Goal: Use online tool/utility: Utilize a website feature to perform a specific function

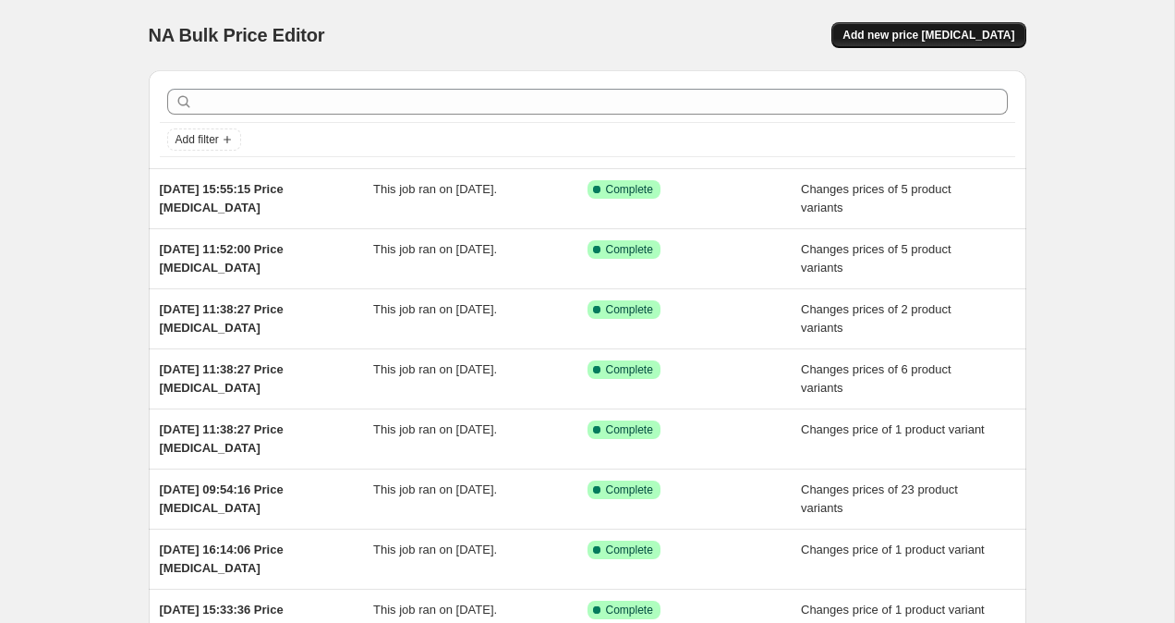
click at [1000, 31] on span "Add new price [MEDICAL_DATA]" at bounding box center [929, 35] width 172 height 15
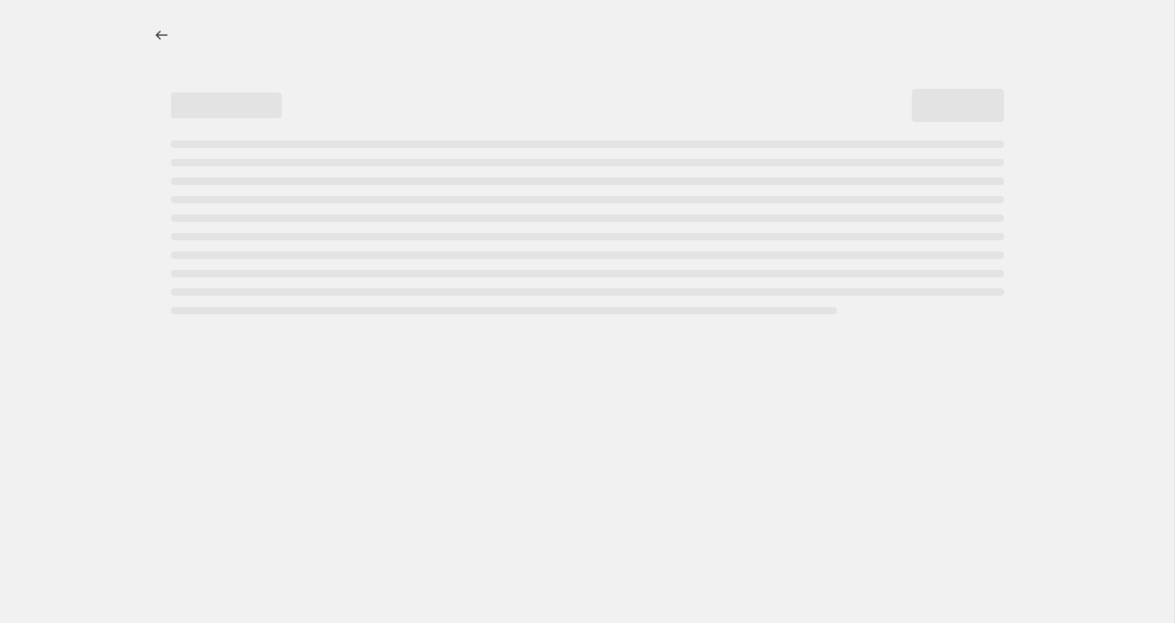
select select "percentage"
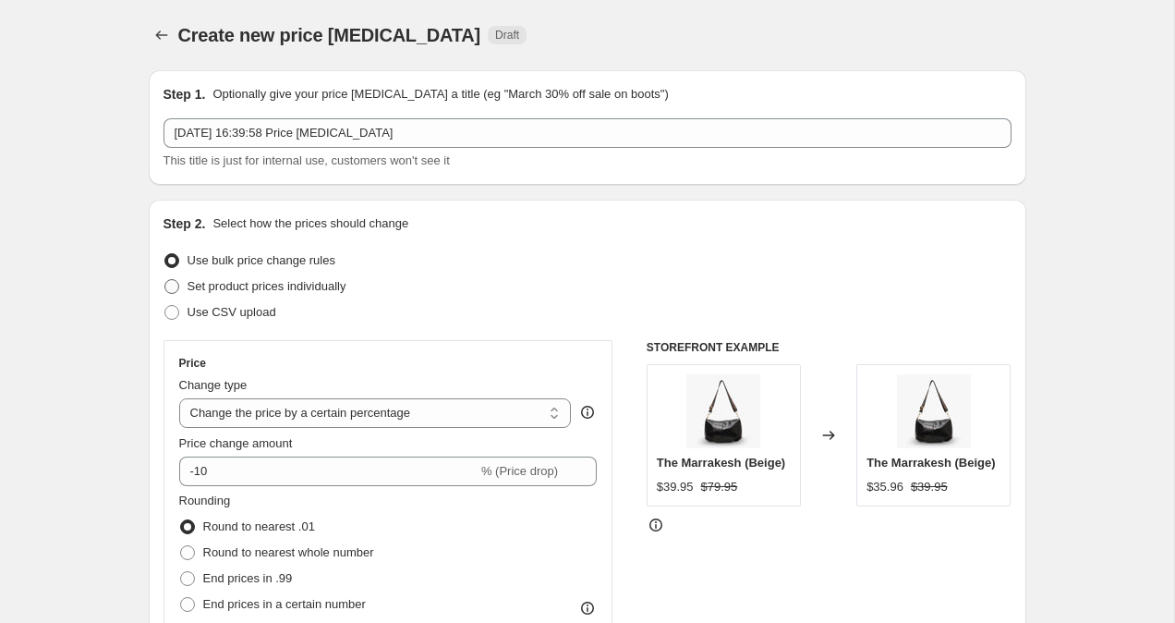
click at [176, 281] on span at bounding box center [171, 286] width 15 height 15
click at [165, 280] on input "Set product prices individually" at bounding box center [164, 279] width 1 height 1
radio input "true"
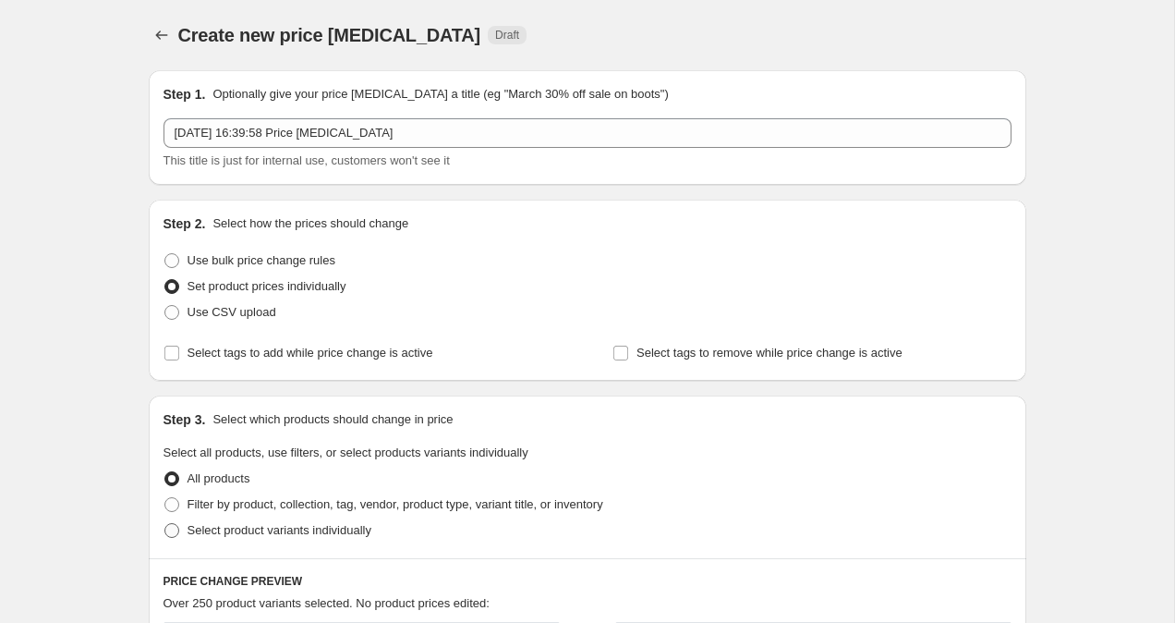
click at [174, 533] on span at bounding box center [171, 530] width 15 height 15
click at [165, 524] on input "Select product variants individually" at bounding box center [164, 523] width 1 height 1
radio input "true"
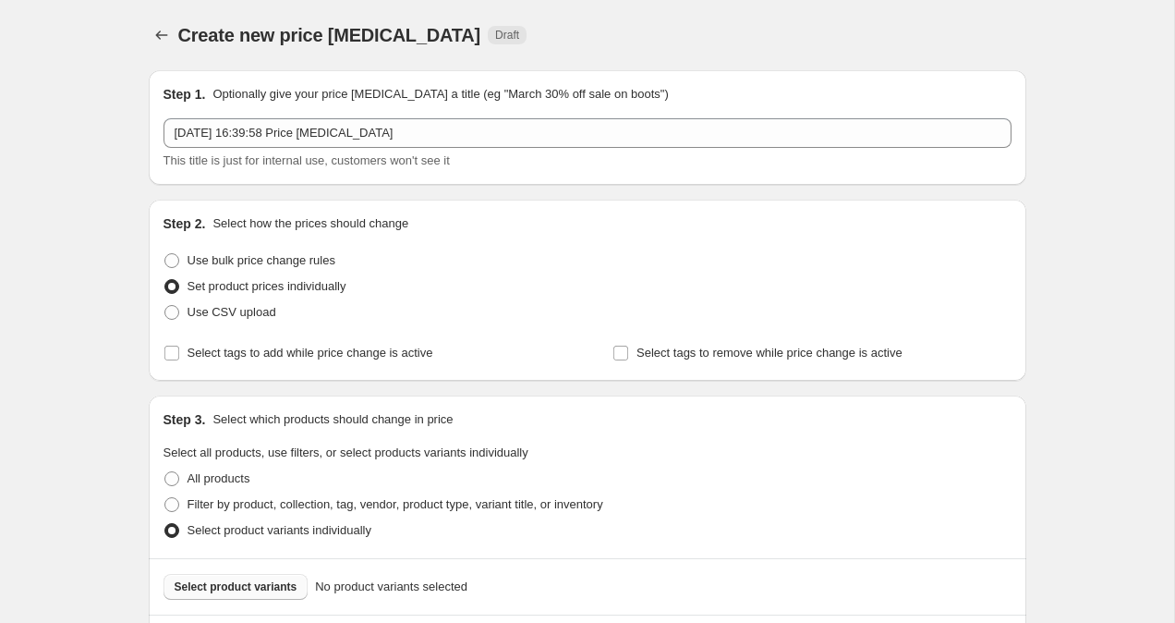
click at [209, 592] on span "Select product variants" at bounding box center [236, 586] width 123 height 15
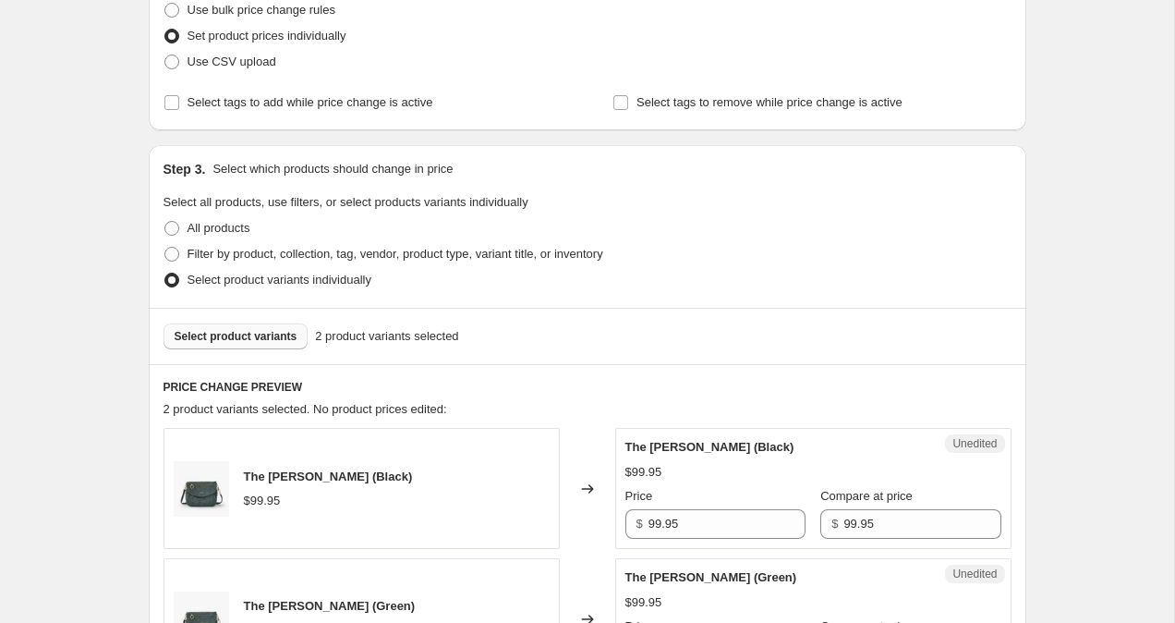
scroll to position [752, 0]
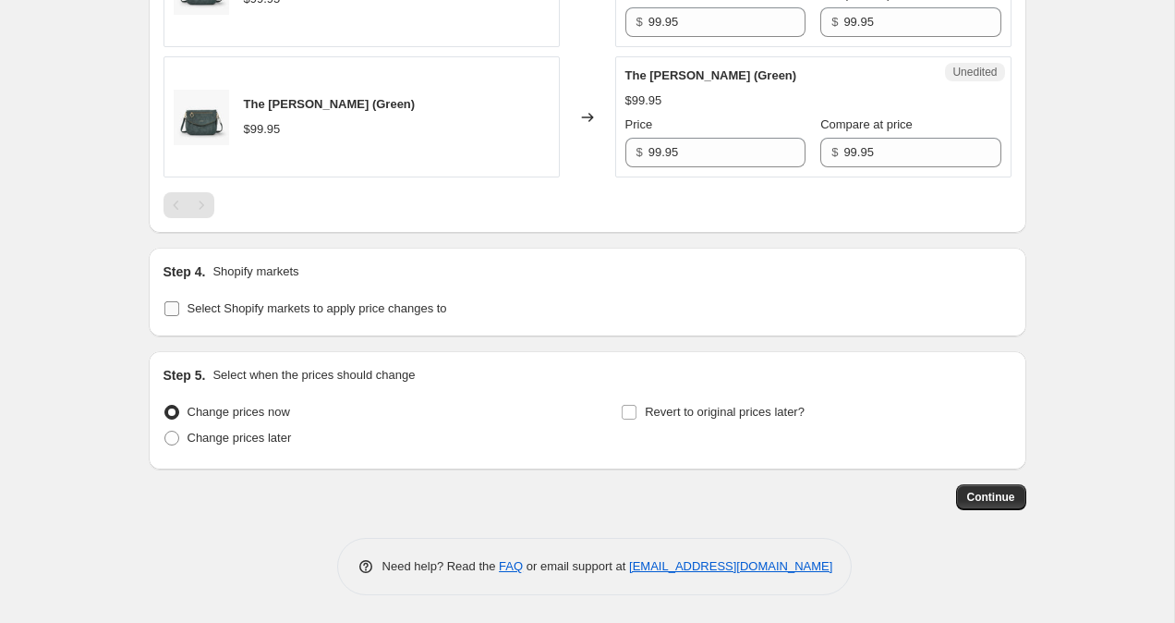
click at [164, 307] on span at bounding box center [172, 308] width 17 height 17
click at [164, 307] on input "Select Shopify markets to apply price changes to" at bounding box center [171, 308] width 15 height 15
checkbox input "true"
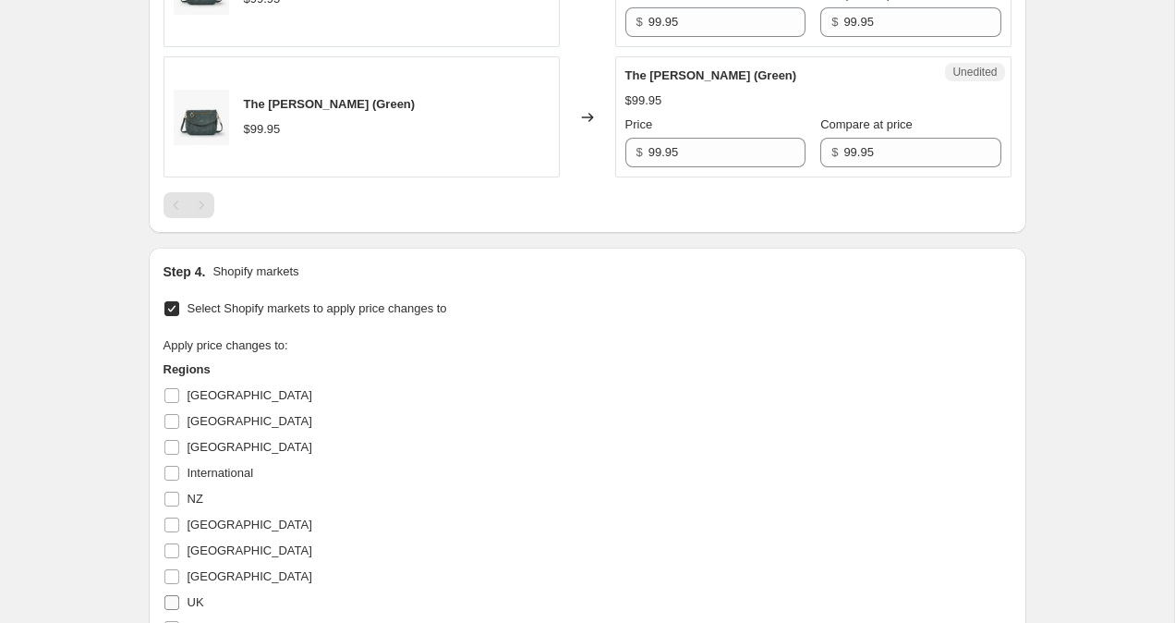
click at [173, 602] on input "UK" at bounding box center [171, 602] width 15 height 15
checkbox input "true"
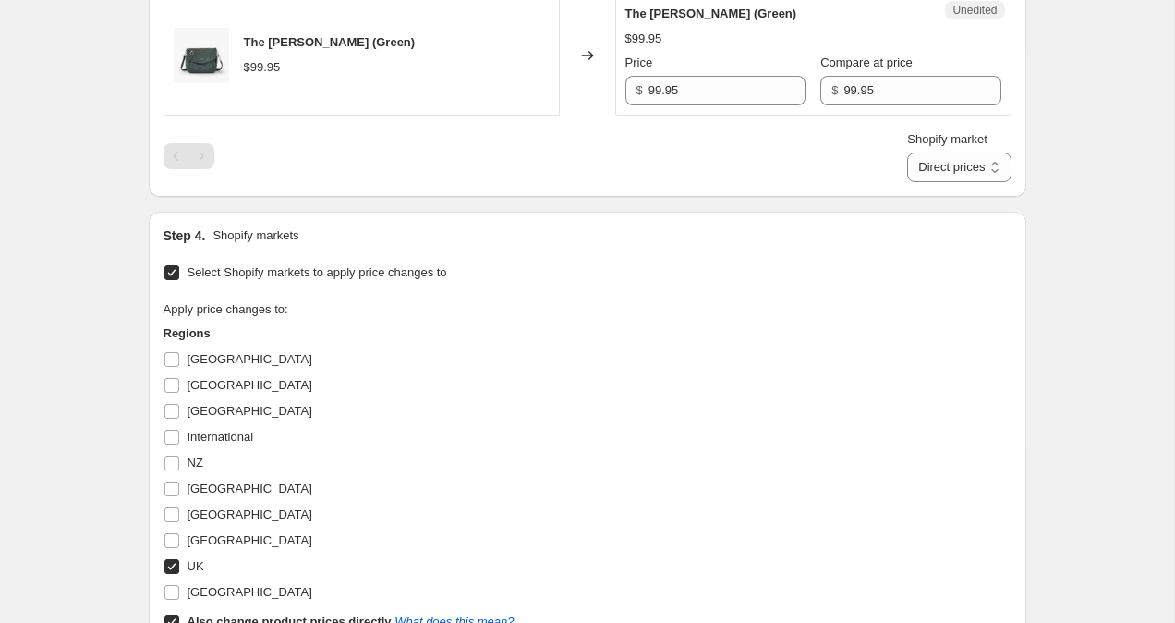
scroll to position [850, 0]
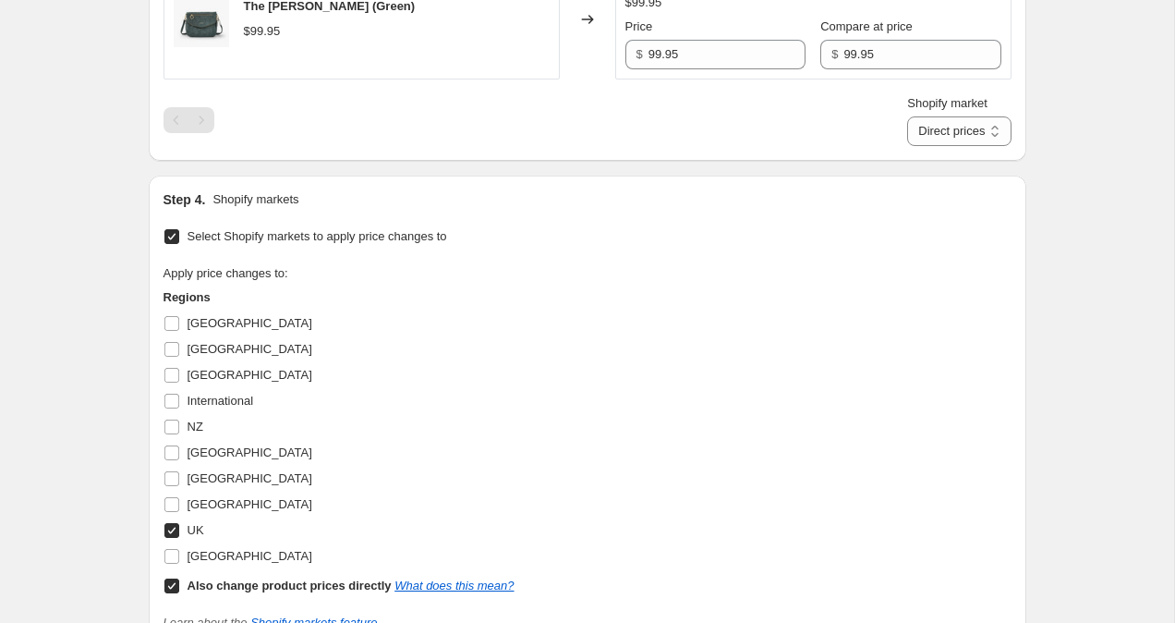
click at [165, 588] on input "Also change product prices directly What does this mean?" at bounding box center [171, 585] width 15 height 15
checkbox input "false"
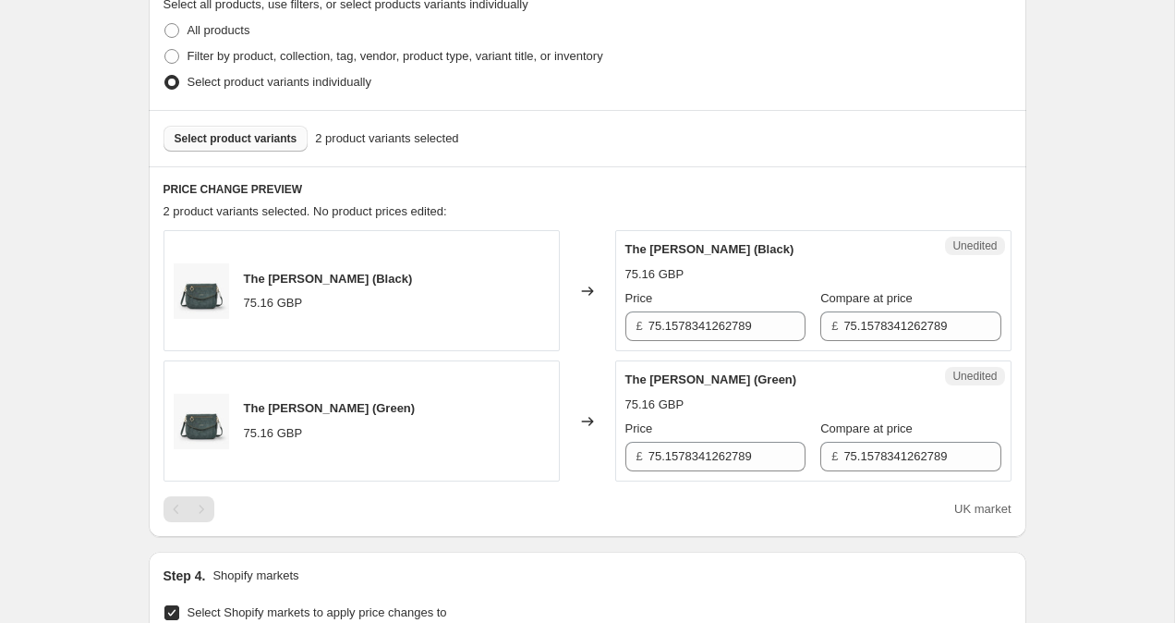
scroll to position [432, 0]
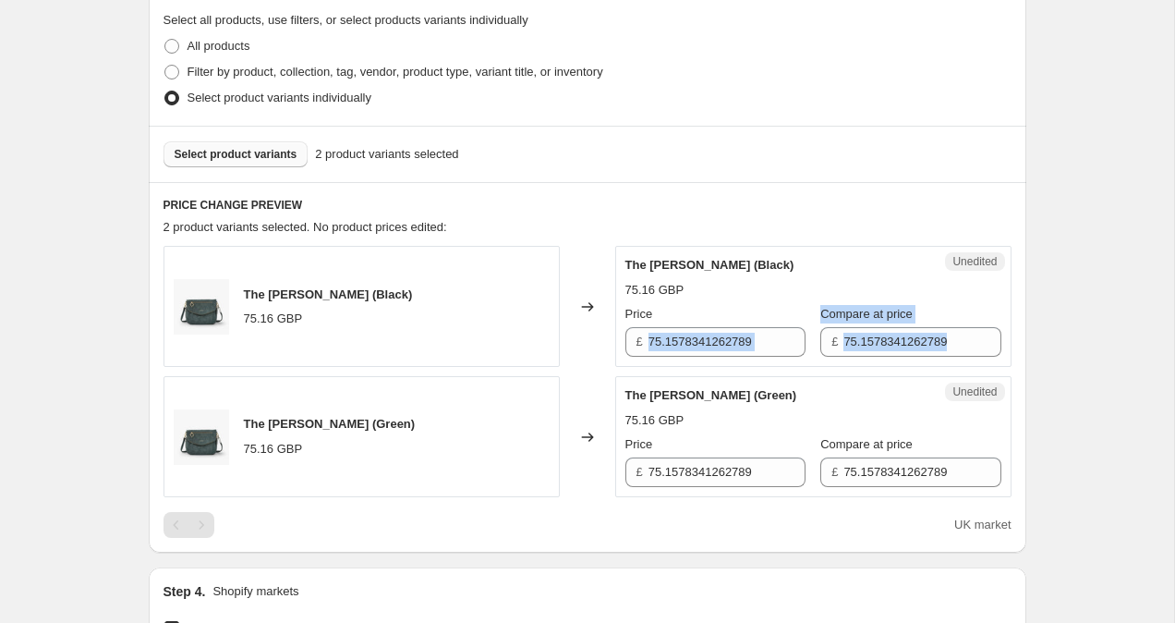
drag, startPoint x: 648, startPoint y: 347, endPoint x: 920, endPoint y: 364, distance: 273.1
click at [920, 364] on div "Unedited The [PERSON_NAME] (Black) 75.16 GBP Price £ 75.1578341262789 Compare a…" at bounding box center [813, 306] width 396 height 121
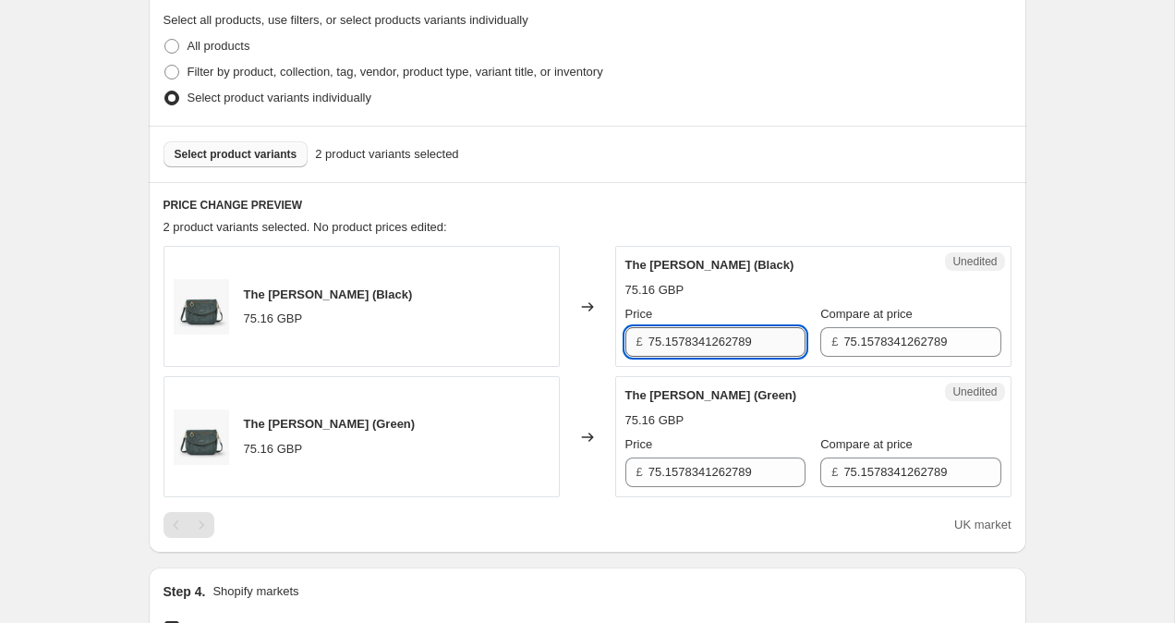
click at [767, 343] on input "75.1578341262789" at bounding box center [727, 342] width 157 height 30
drag, startPoint x: 767, startPoint y: 340, endPoint x: 642, endPoint y: 340, distance: 124.7
click at [642, 340] on div "£ 75.1578341262789" at bounding box center [716, 342] width 180 height 30
type input "59.95"
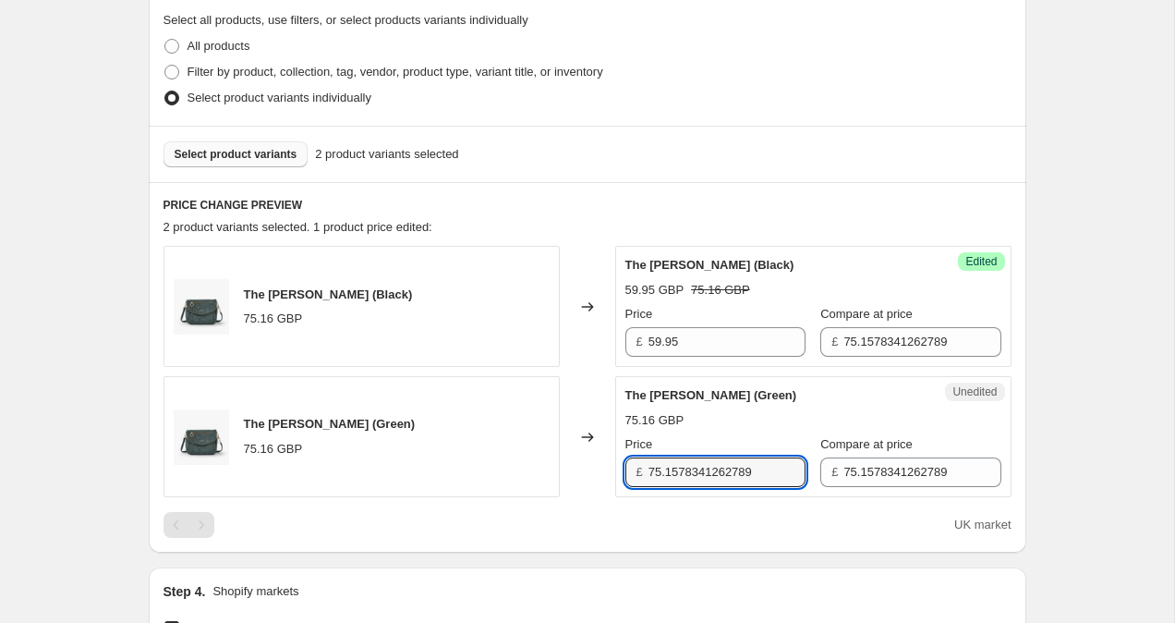
drag, startPoint x: 732, startPoint y: 477, endPoint x: 526, endPoint y: 467, distance: 206.3
click at [528, 467] on div "The [PERSON_NAME] (Green) 75.16 GBP Changed to Unedited The [PERSON_NAME] (Gree…" at bounding box center [588, 436] width 848 height 121
type input "59.95"
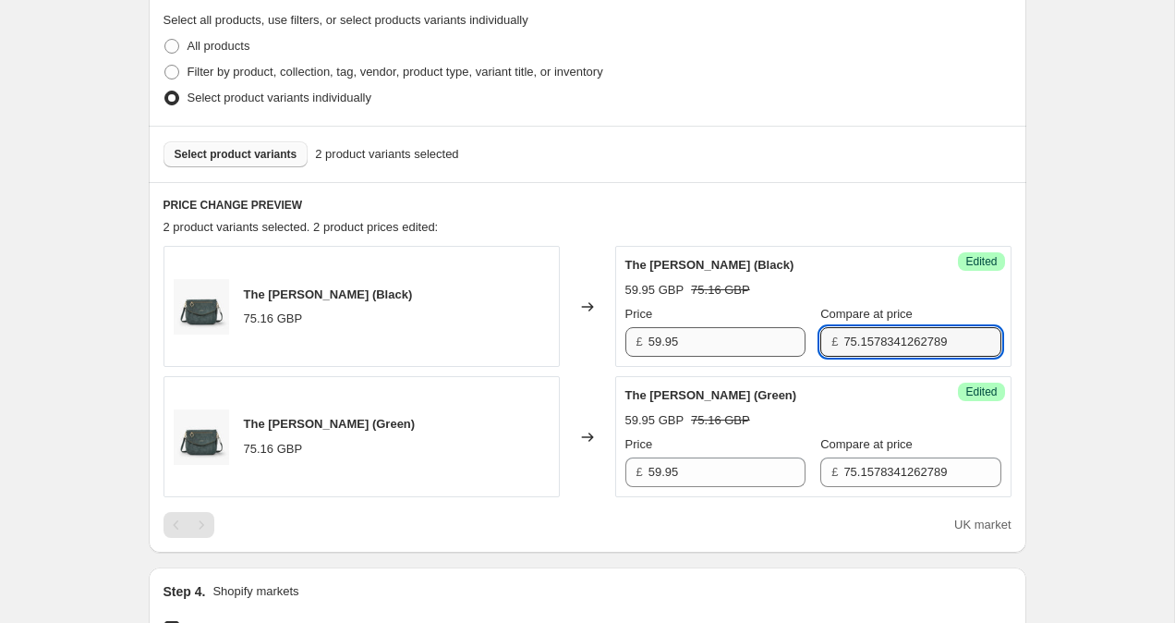
drag, startPoint x: 942, startPoint y: 349, endPoint x: 786, endPoint y: 337, distance: 155.7
click at [786, 337] on div "Price £ 59.95 Compare at price £ 75.1578341262789" at bounding box center [814, 331] width 376 height 52
type input "59.95"
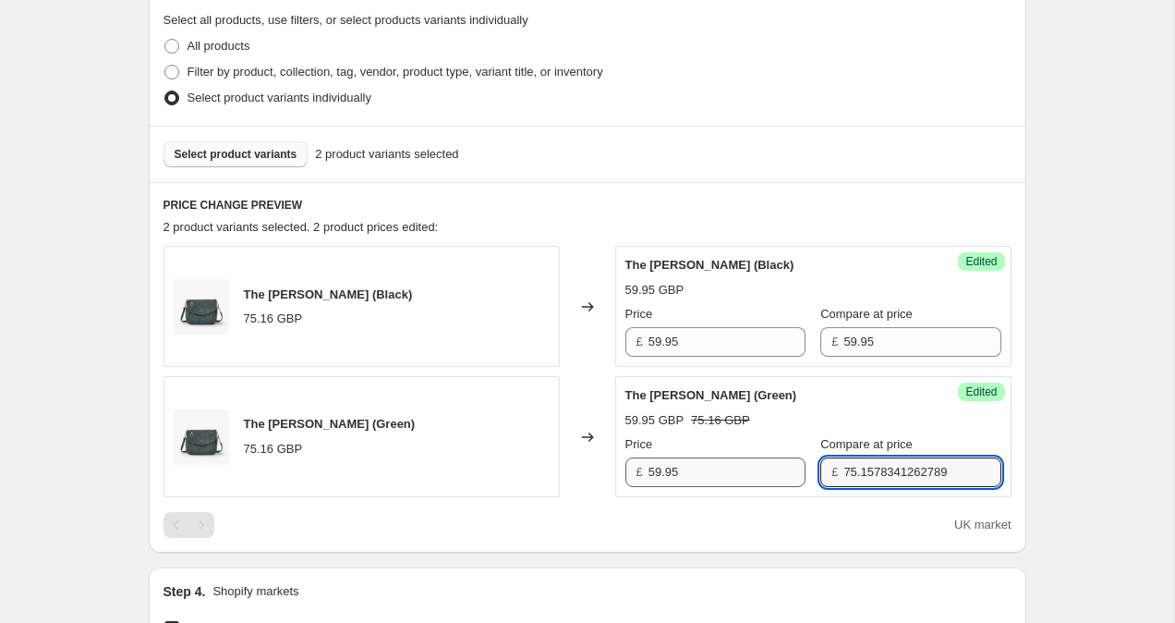
drag, startPoint x: 946, startPoint y: 468, endPoint x: 703, endPoint y: 459, distance: 243.1
click at [706, 460] on div "Price £ 59.95 Compare at price £ 75.1578341262789" at bounding box center [814, 461] width 376 height 52
type input "59.95"
click at [1111, 301] on div "Create new price [MEDICAL_DATA]. This page is ready Create new price [MEDICAL_D…" at bounding box center [587, 446] width 1174 height 1757
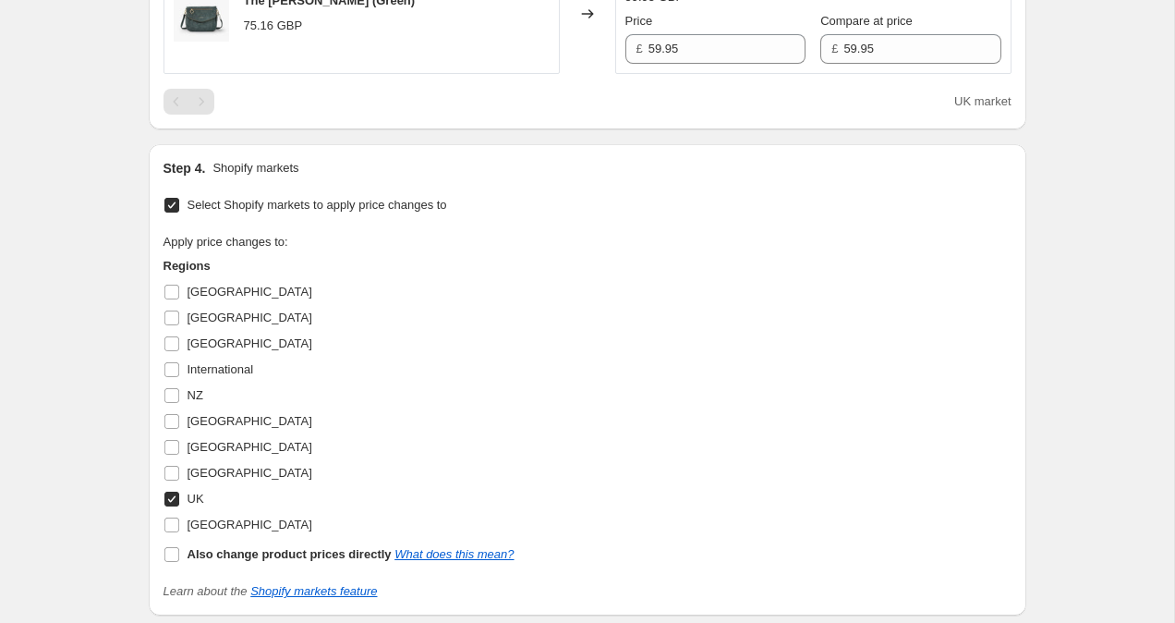
scroll to position [1135, 0]
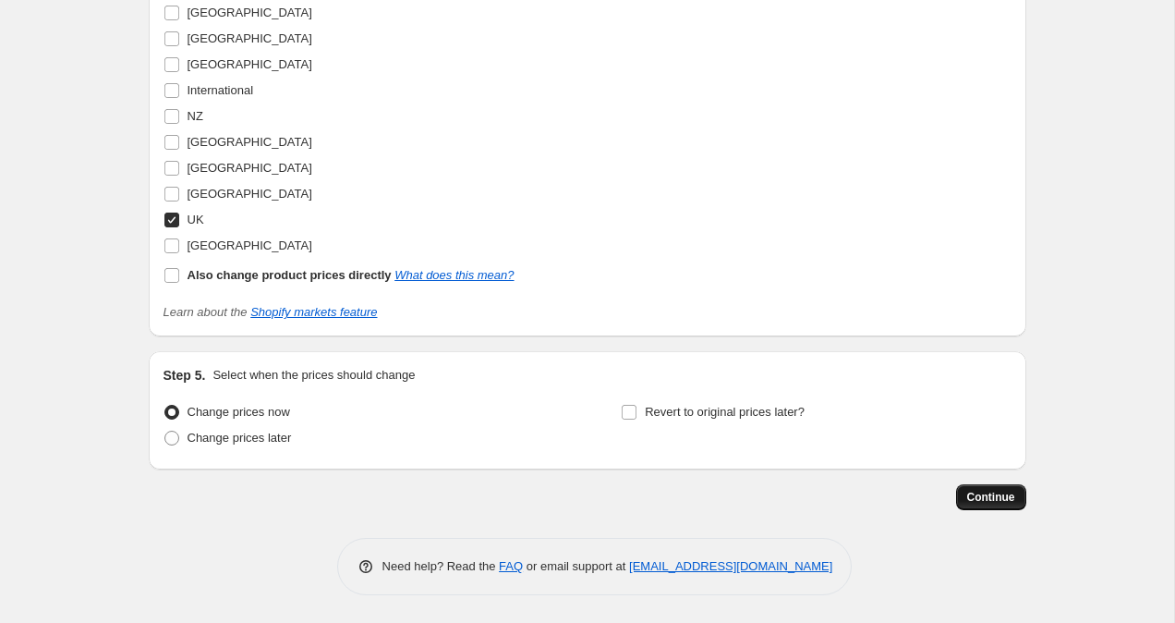
click at [1001, 498] on span "Continue" at bounding box center [991, 497] width 48 height 15
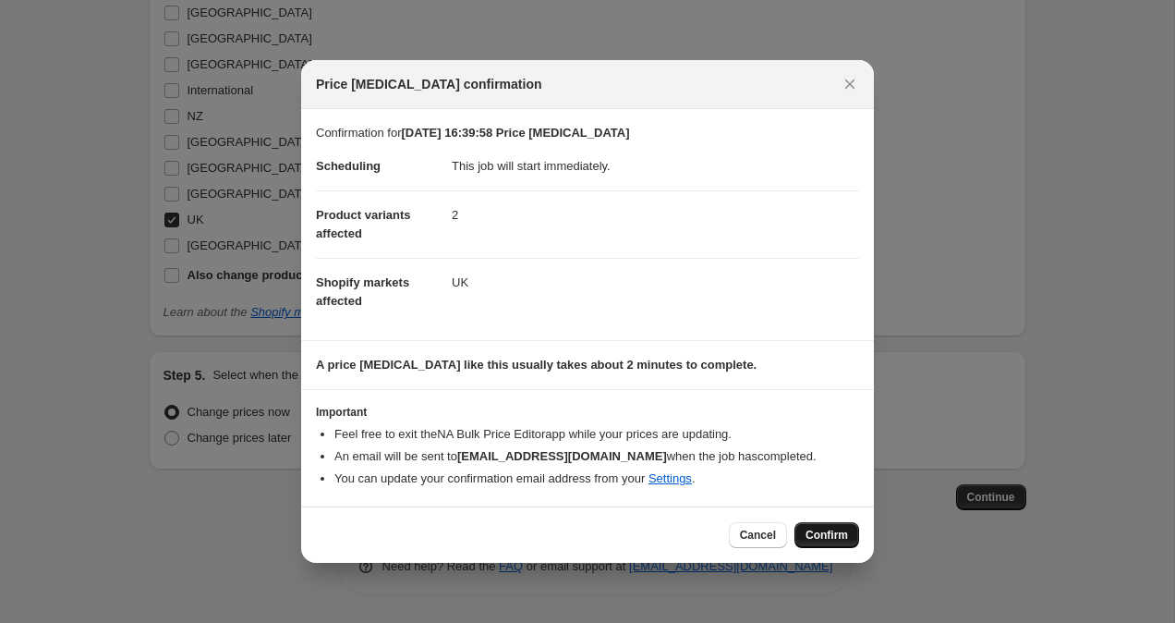
click at [852, 538] on button "Confirm" at bounding box center [827, 535] width 65 height 26
